Goal: Find specific page/section: Find specific page/section

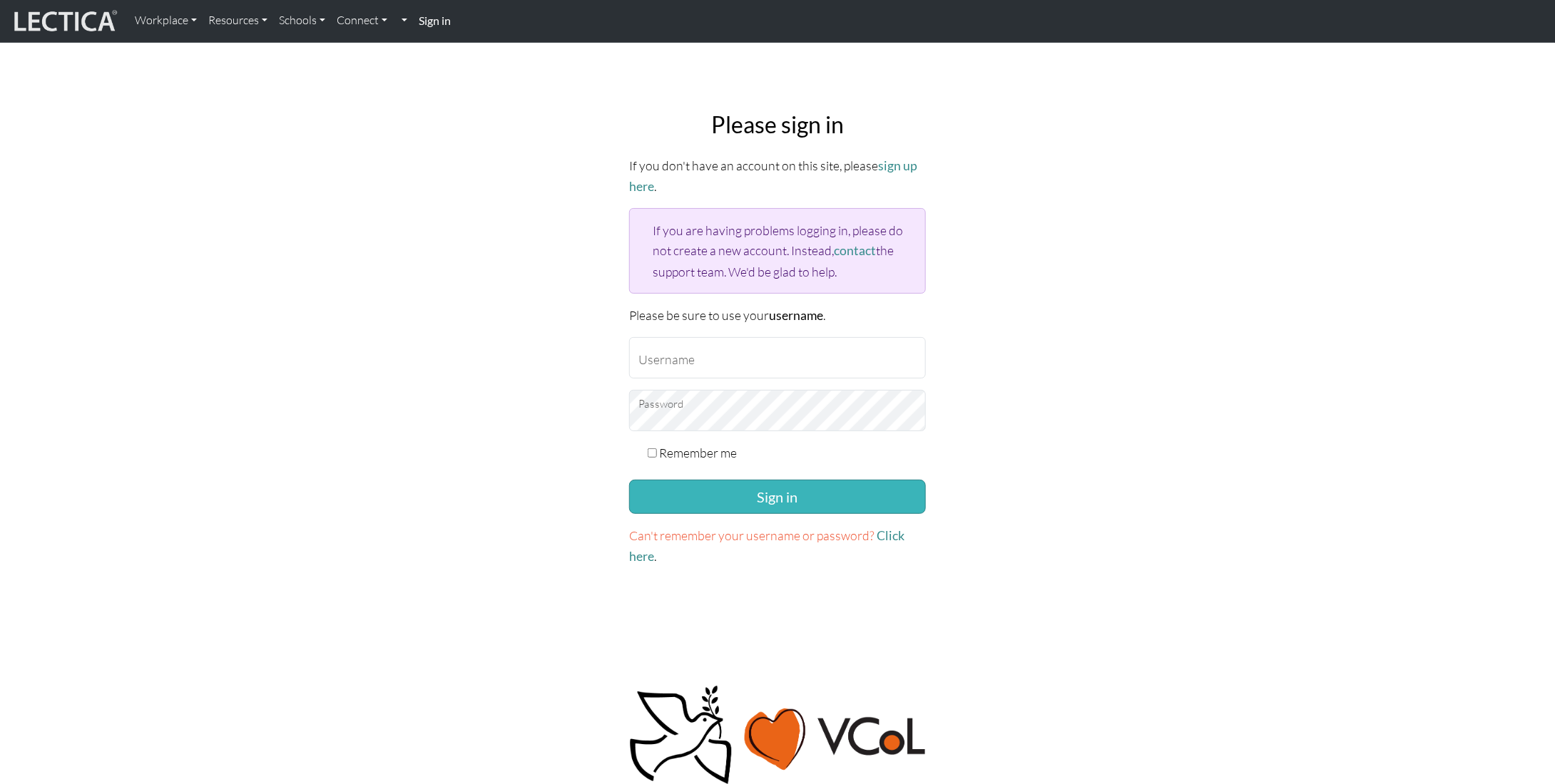
type input "vinaymaha@google.com"
click at [704, 495] on button "Sign in" at bounding box center [777, 496] width 297 height 34
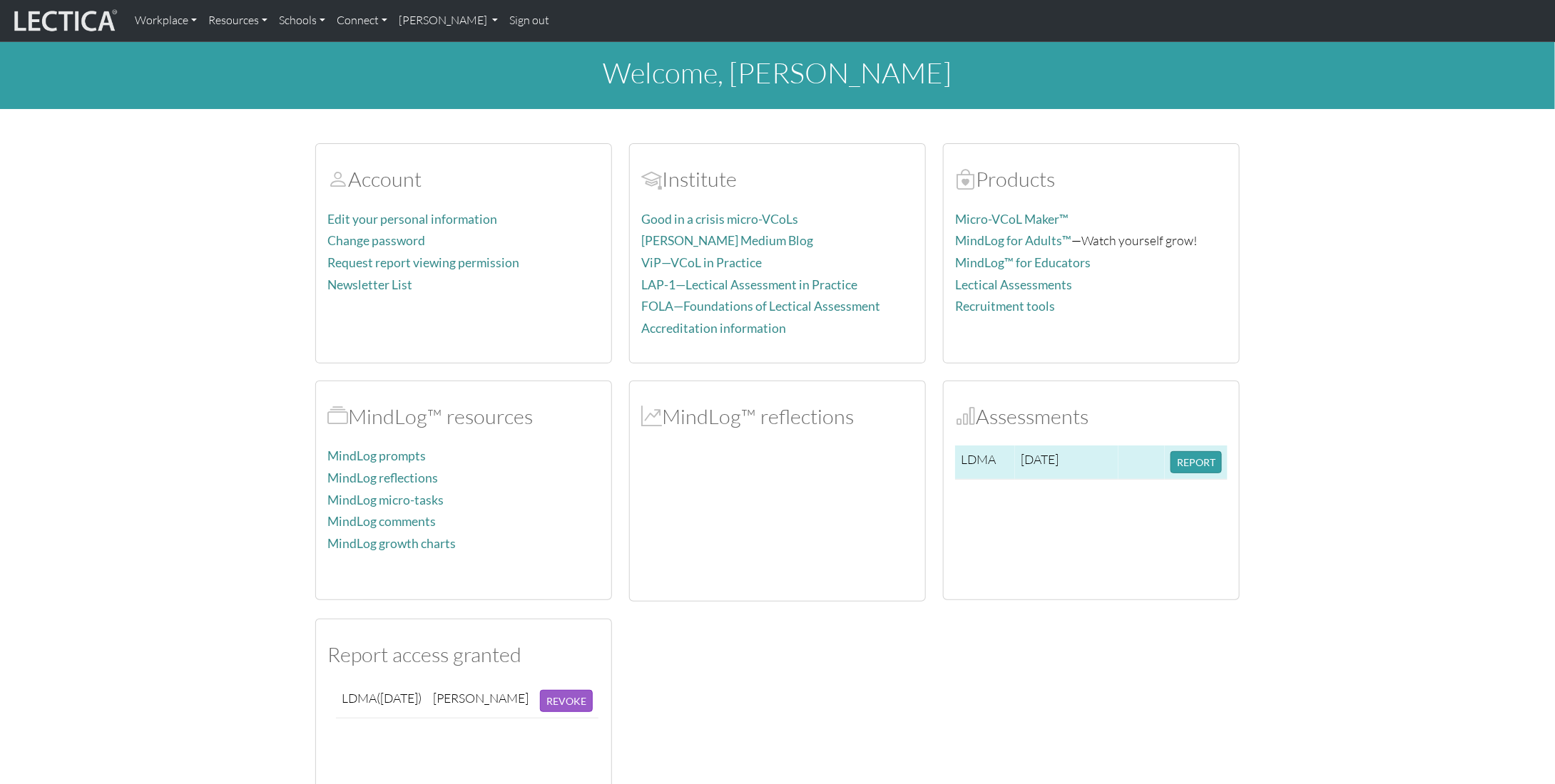
click at [1030, 470] on td "[DATE]" at bounding box center [1066, 462] width 103 height 34
click at [1205, 464] on button "REPORT" at bounding box center [1196, 462] width 51 height 22
